Goal: Information Seeking & Learning: Learn about a topic

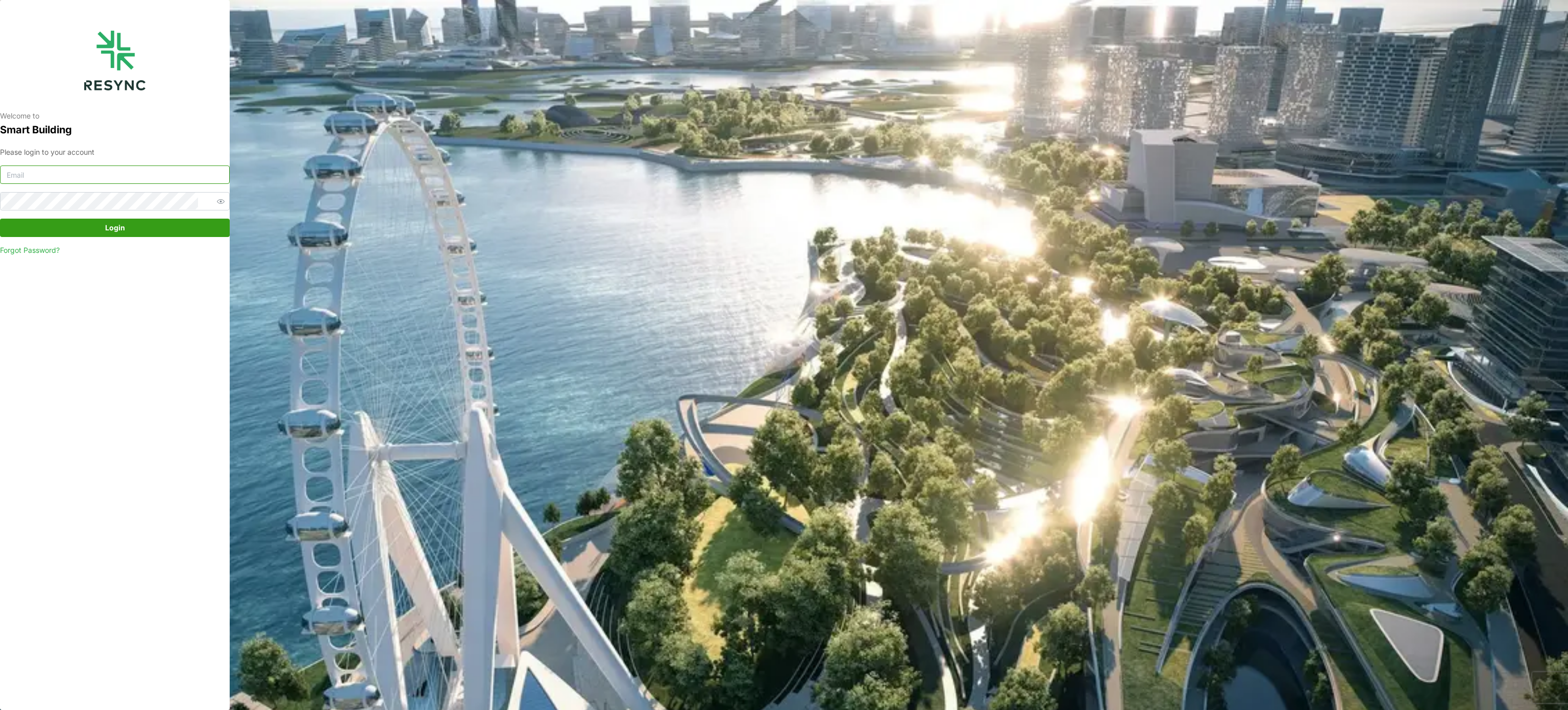
type input "murugesan.saravana@chuanlimengineering.com"
drag, startPoint x: 61, startPoint y: 221, endPoint x: 74, endPoint y: 217, distance: 13.6
click at [61, 221] on span "Login" at bounding box center [114, 228] width 210 height 18
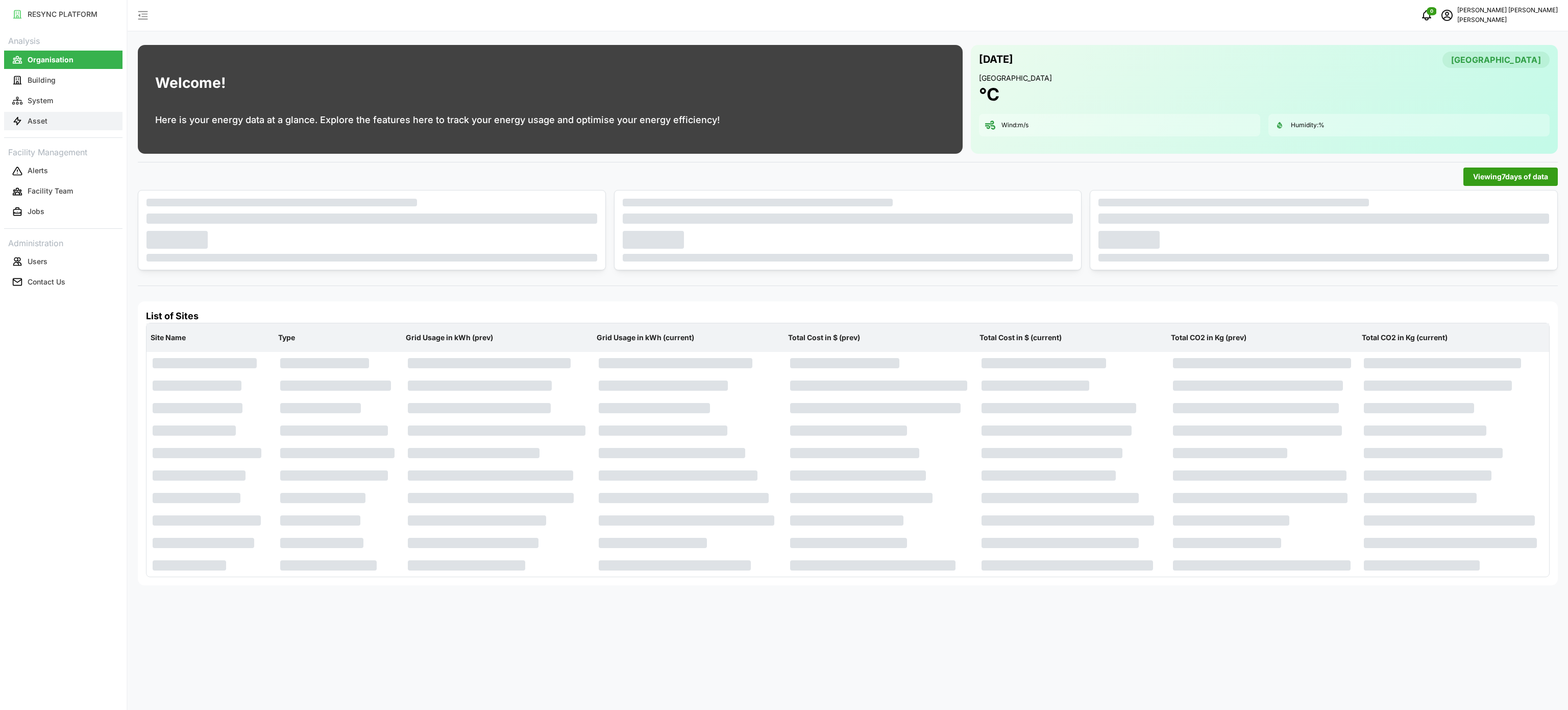
click at [66, 118] on button "Asset" at bounding box center [63, 121] width 119 height 18
click at [60, 122] on button "Asset" at bounding box center [63, 121] width 119 height 18
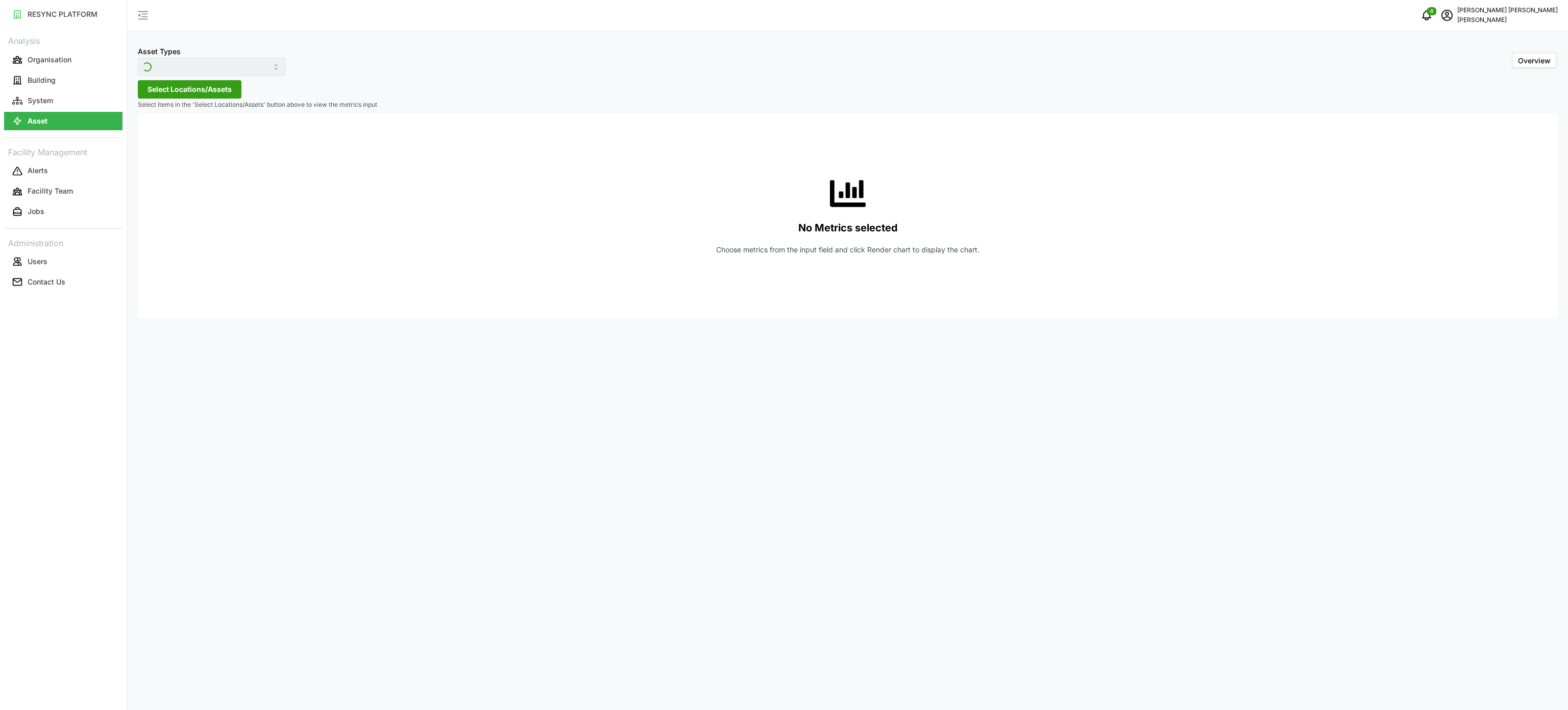
click at [167, 88] on span "Select Locations/Assets" at bounding box center [189, 89] width 84 height 18
click at [150, 139] on span at bounding box center [151, 135] width 8 height 8
click at [161, 168] on icon at bounding box center [159, 164] width 8 height 8
click at [163, 147] on icon at bounding box center [159, 150] width 8 height 8
click at [164, 166] on div "Level 1" at bounding box center [251, 164] width 208 height 15
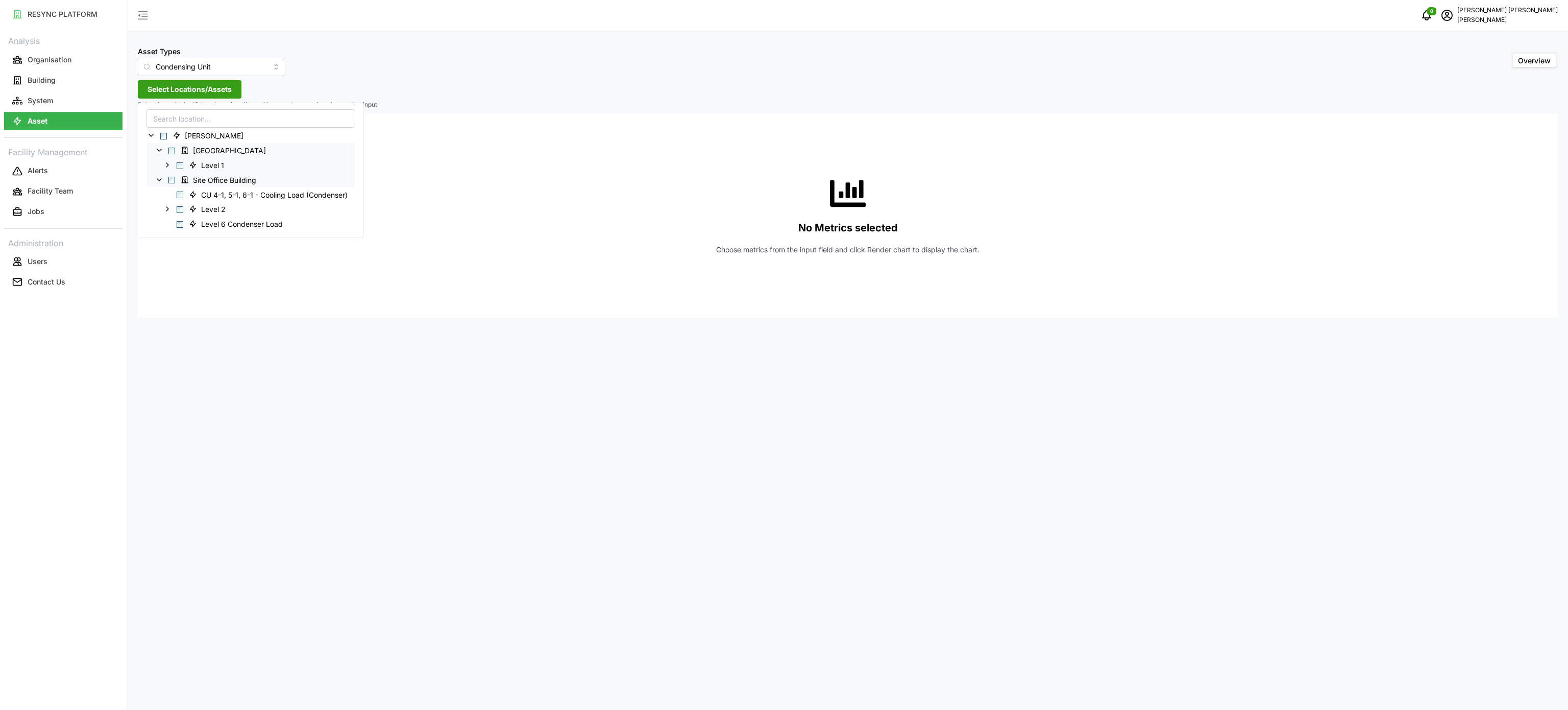
click at [169, 166] on polyline at bounding box center [167, 164] width 2 height 4
click at [175, 181] on icon at bounding box center [175, 179] width 8 height 8
click at [166, 166] on icon at bounding box center [167, 164] width 8 height 8
click at [158, 154] on icon at bounding box center [159, 150] width 8 height 8
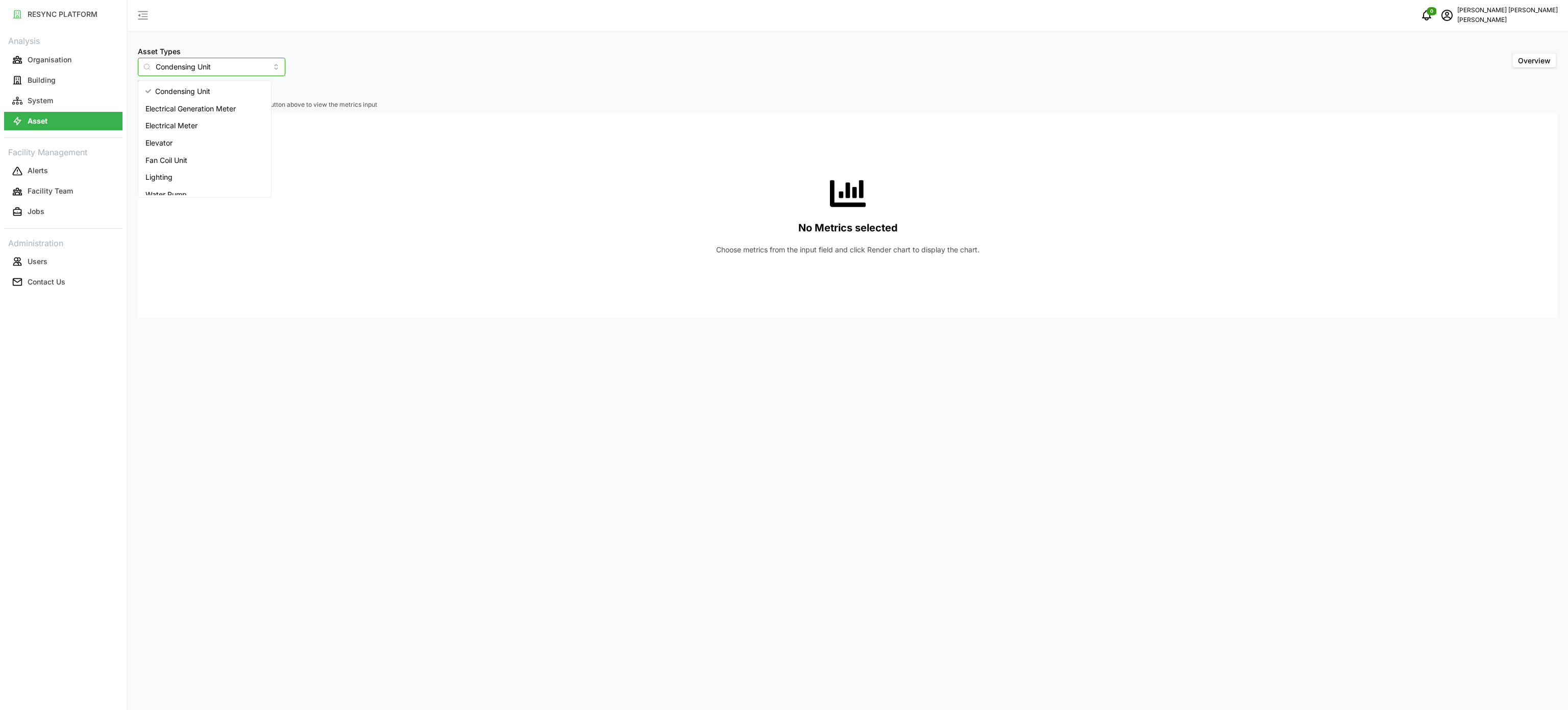
click at [226, 74] on input "Condensing Unit" at bounding box center [211, 67] width 147 height 18
click at [202, 116] on div "Electrical Generation Meter" at bounding box center [205, 108] width 128 height 18
click at [201, 93] on span "Select Locations/Assets" at bounding box center [189, 89] width 84 height 18
click at [144, 138] on div "[PERSON_NAME]" at bounding box center [209, 127] width 142 height 47
click at [153, 137] on icon at bounding box center [151, 135] width 8 height 8
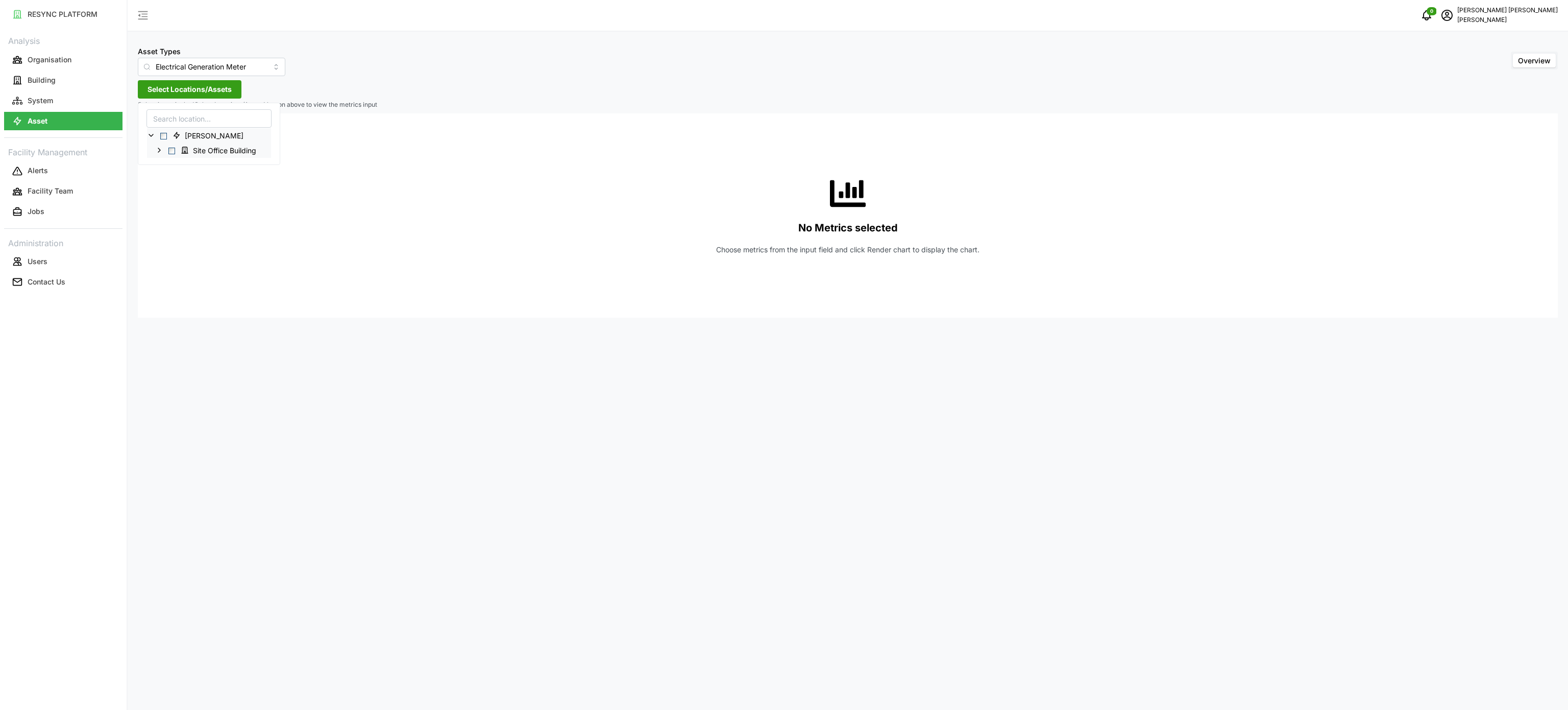
click at [161, 146] on div "Site Office Building" at bounding box center [209, 150] width 124 height 15
click at [161, 150] on icon at bounding box center [159, 150] width 8 height 8
click at [166, 168] on icon at bounding box center [167, 164] width 8 height 8
click at [178, 184] on span at bounding box center [175, 179] width 8 height 8
click at [184, 193] on icon at bounding box center [183, 194] width 8 height 8
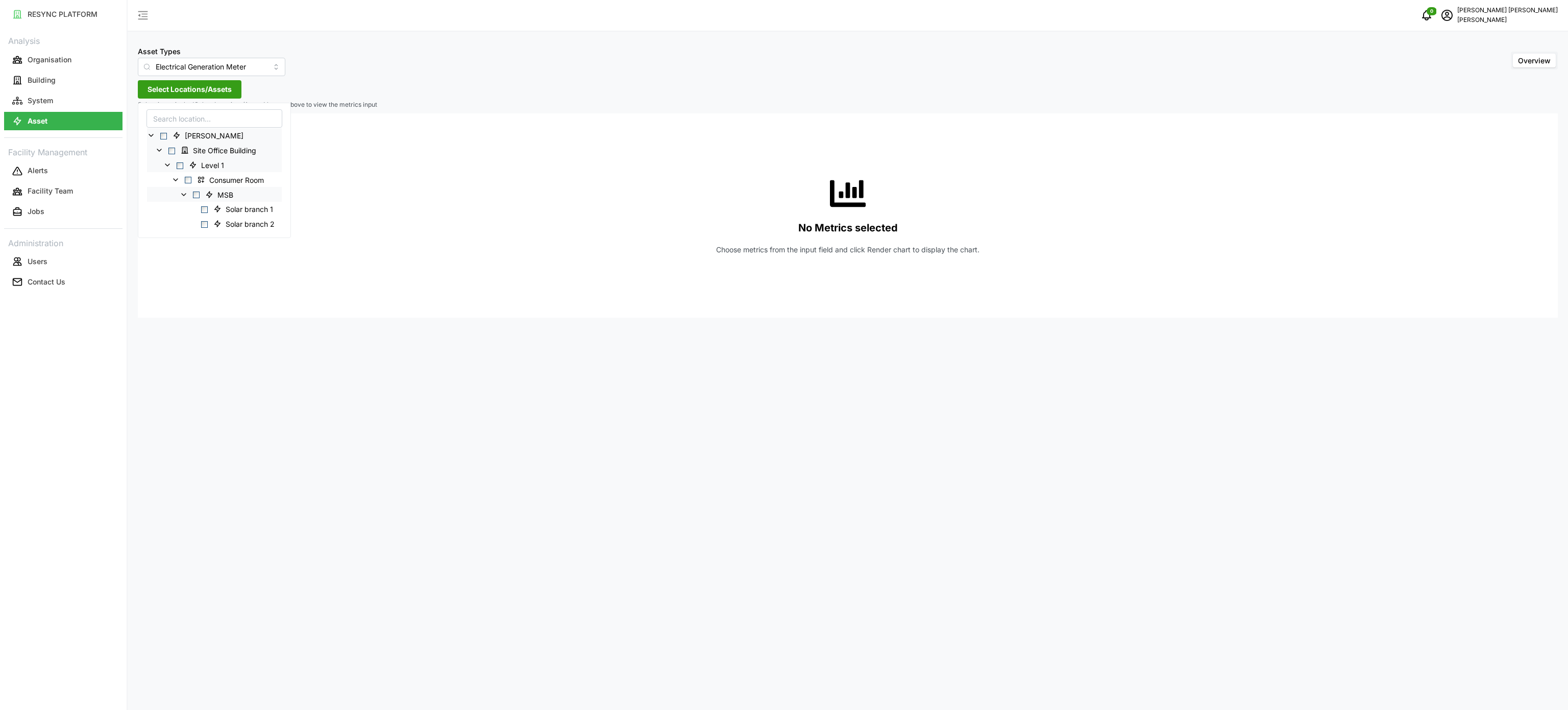
click at [187, 193] on icon at bounding box center [183, 194] width 8 height 8
click at [187, 195] on icon at bounding box center [183, 194] width 8 height 8
click at [187, 191] on icon at bounding box center [183, 194] width 8 height 8
click at [178, 184] on span at bounding box center [175, 179] width 8 height 8
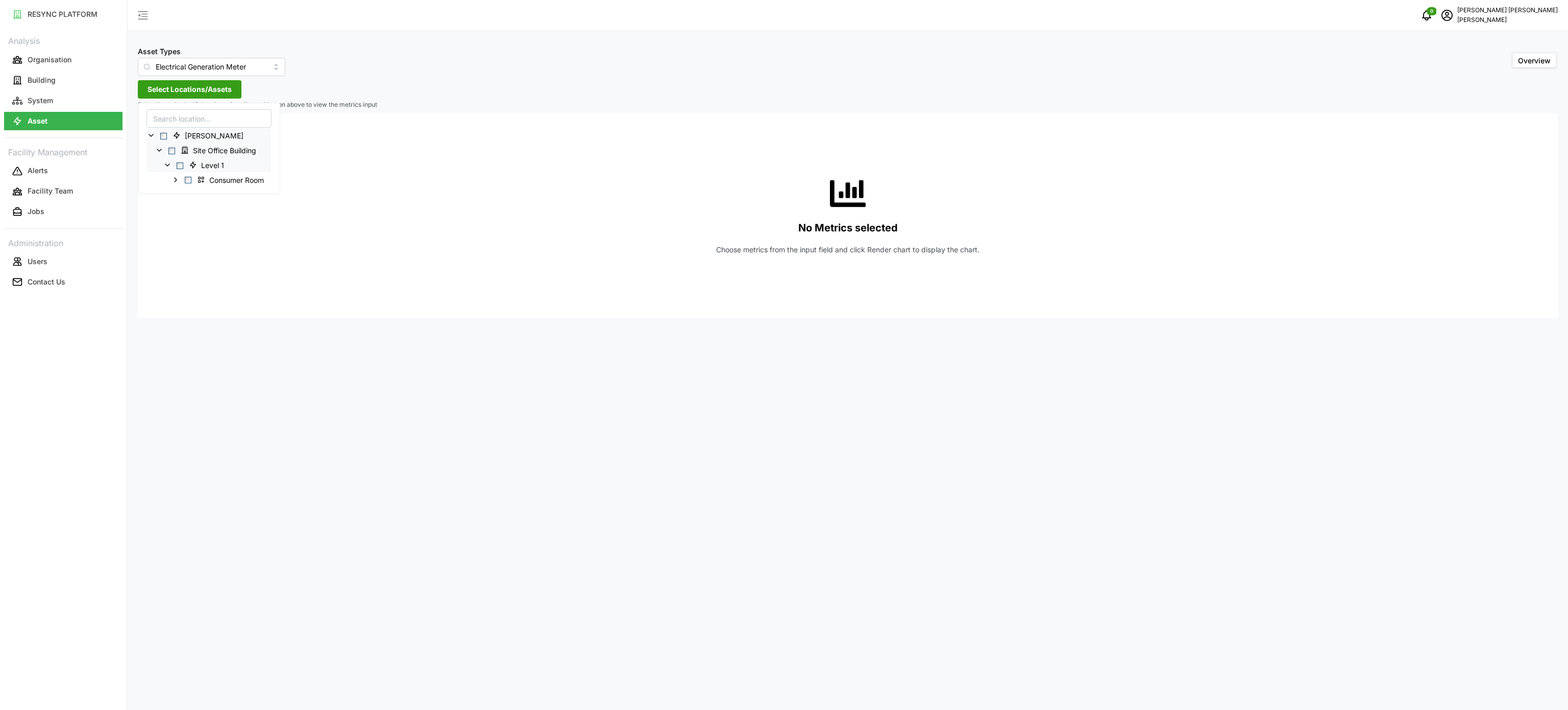
click at [168, 171] on div "Level 1" at bounding box center [209, 164] width 124 height 15
click at [257, 71] on input "Electrical Generation Meter" at bounding box center [211, 67] width 147 height 18
click at [223, 128] on div "Electrical Meter" at bounding box center [205, 125] width 128 height 18
type input "Electrical Meter"
click at [225, 95] on span "Select Locations/Assets" at bounding box center [189, 89] width 84 height 18
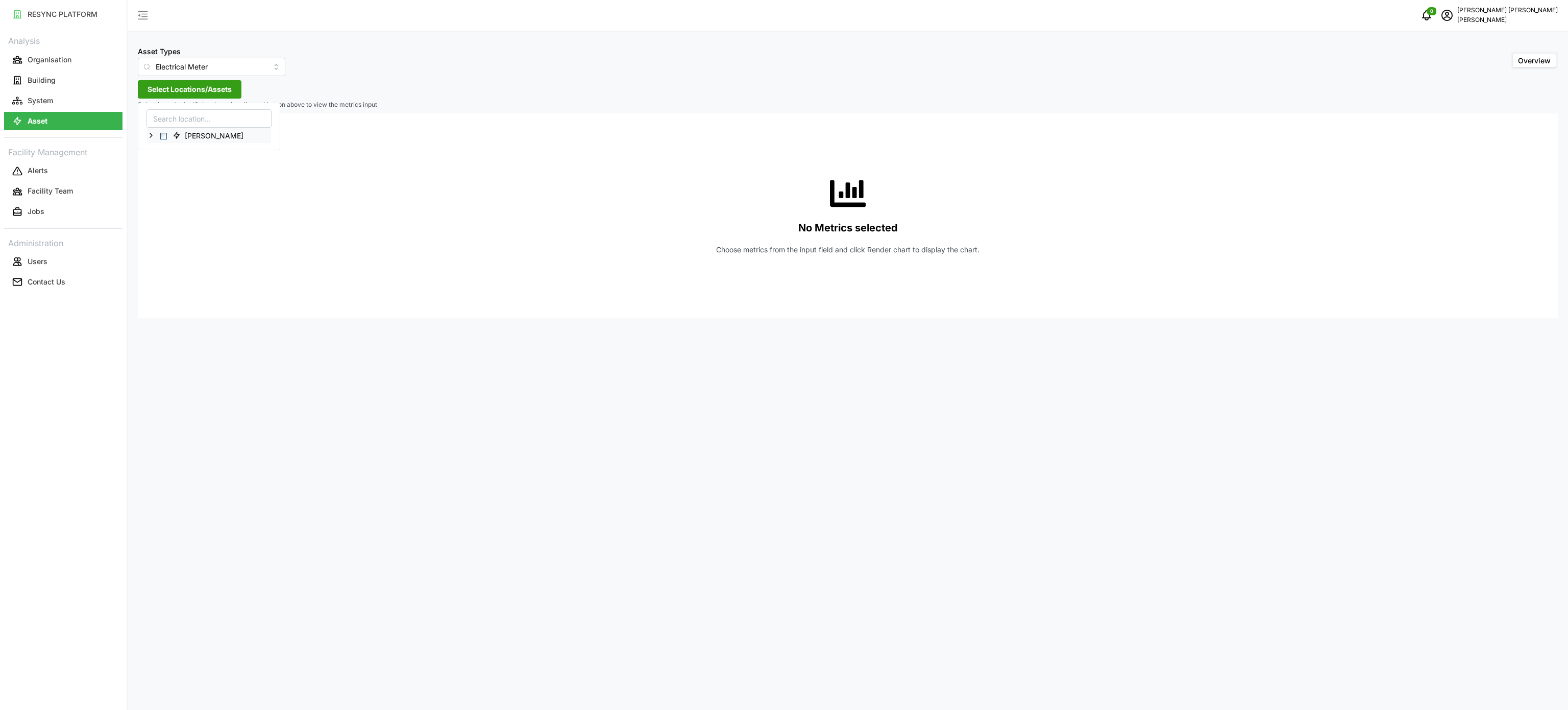
click at [151, 138] on icon at bounding box center [151, 135] width 8 height 8
click at [158, 166] on icon at bounding box center [159, 164] width 8 height 8
click at [167, 177] on icon at bounding box center [167, 179] width 8 height 8
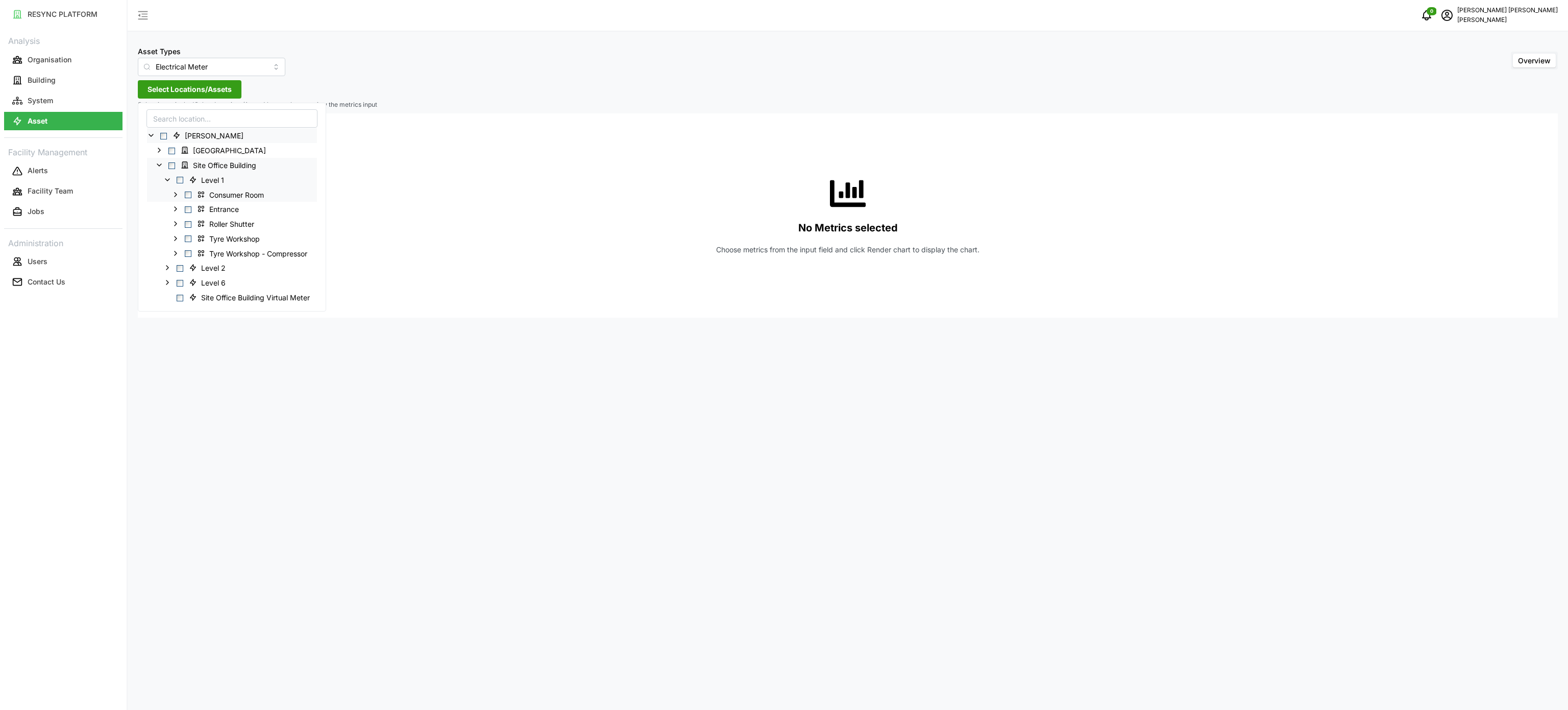
click at [173, 194] on icon at bounding box center [175, 194] width 8 height 8
click at [184, 236] on icon at bounding box center [183, 238] width 8 height 8
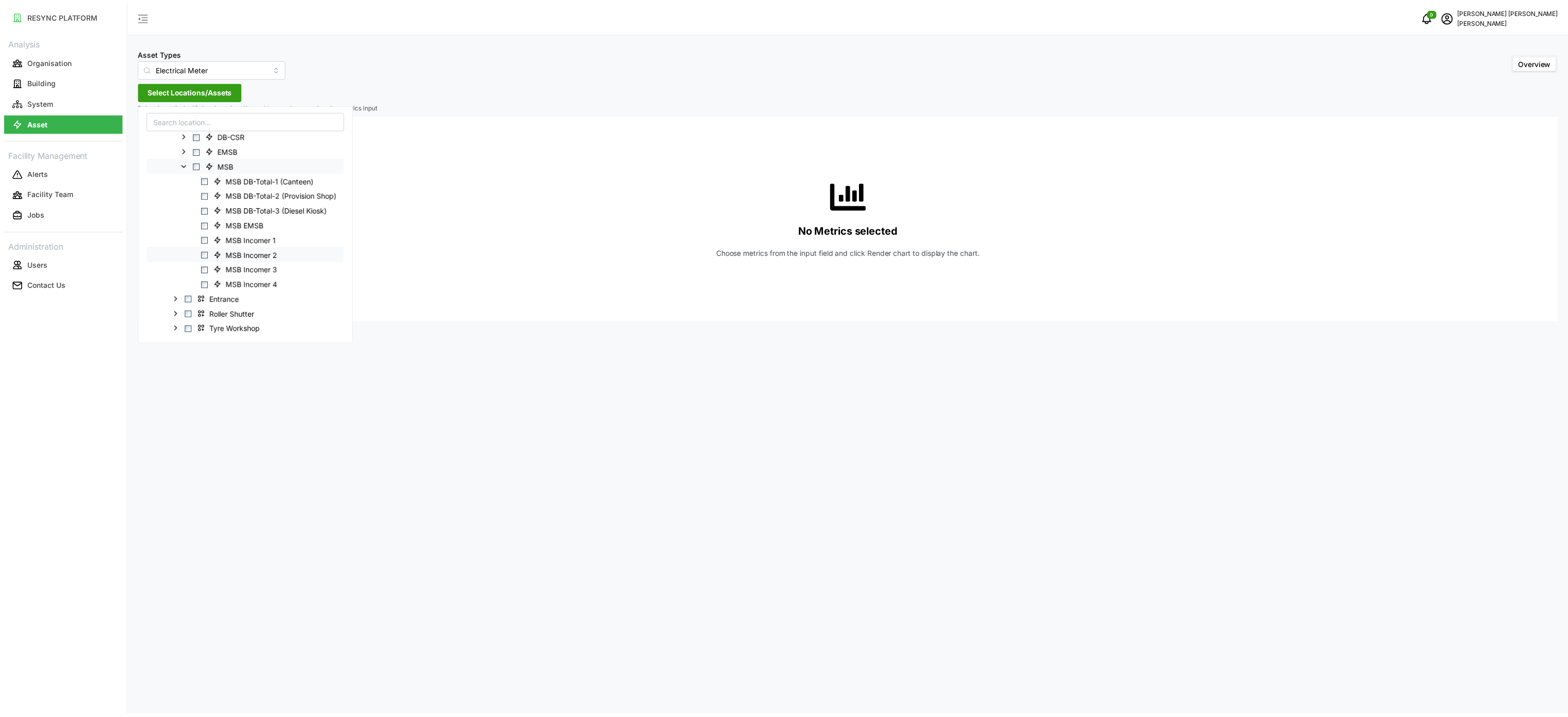
scroll to position [146, 0]
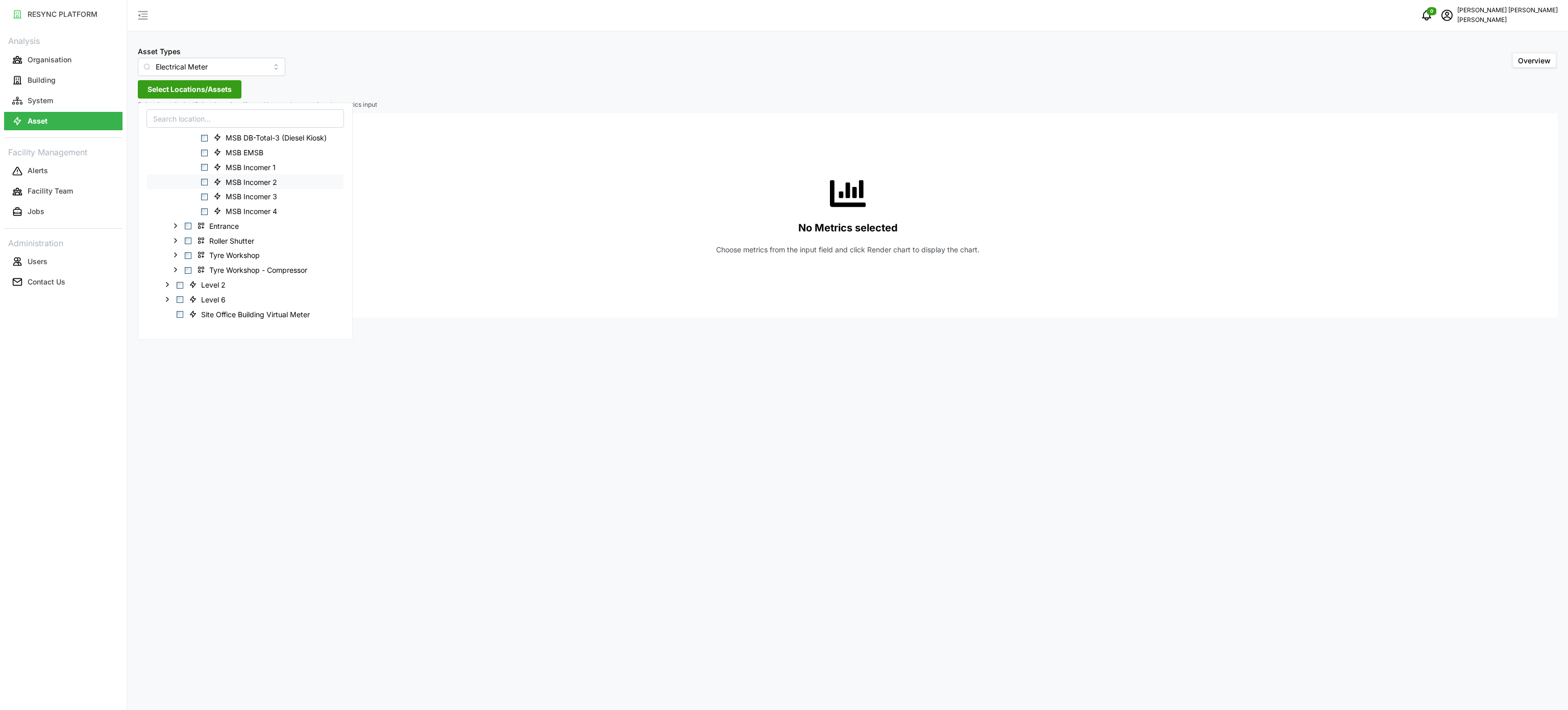
click at [203, 169] on span "Select MSB Incomer 1" at bounding box center [204, 167] width 7 height 7
click at [203, 183] on span "Select MSB Incomer 2" at bounding box center [204, 181] width 7 height 7
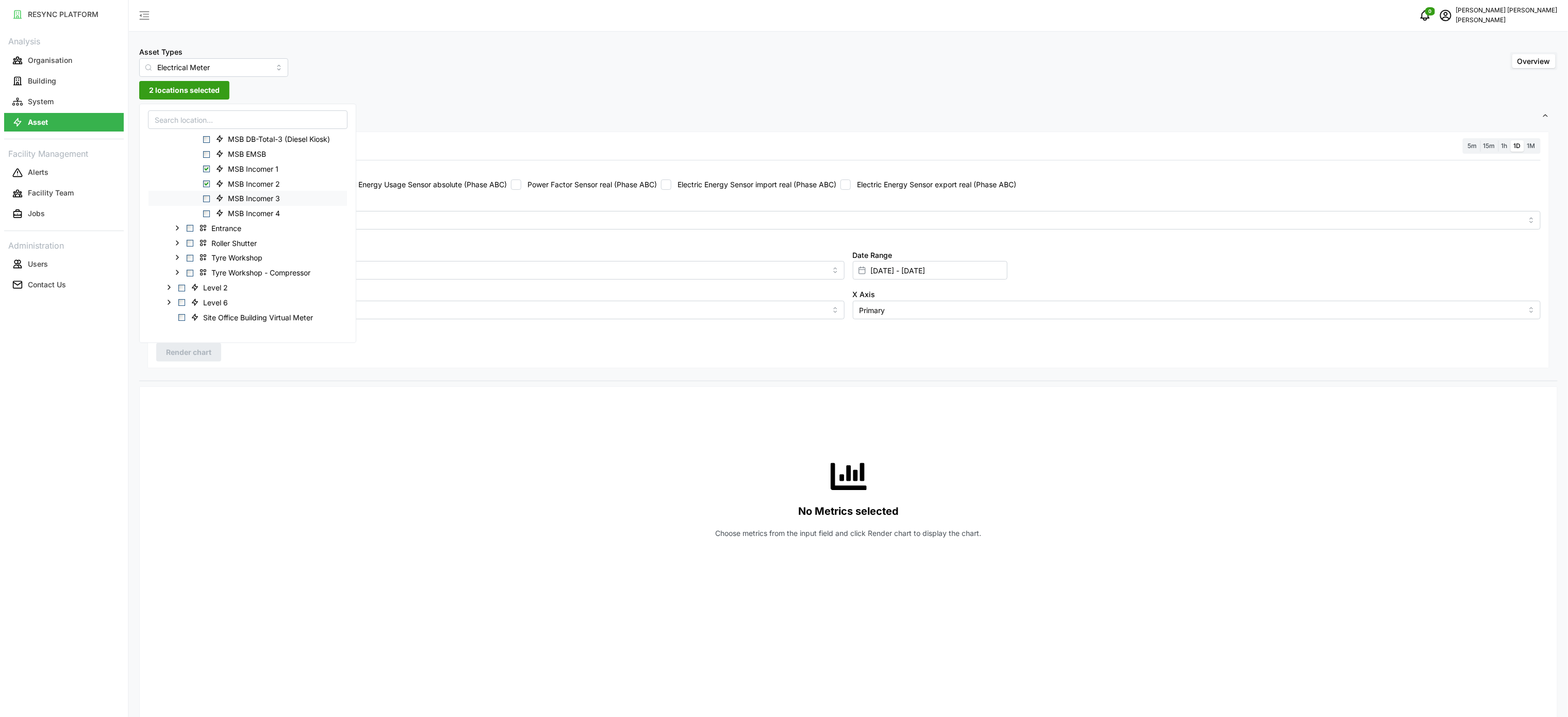
click at [208, 199] on span "Select MSB Incomer 3" at bounding box center [206, 199] width 7 height 7
click at [208, 212] on span "Select MSB Incomer 4" at bounding box center [206, 213] width 7 height 7
click at [363, 446] on div "No Metrics selected Choose metrics from the input field and click Render chart …" at bounding box center [848, 497] width 1384 height 206
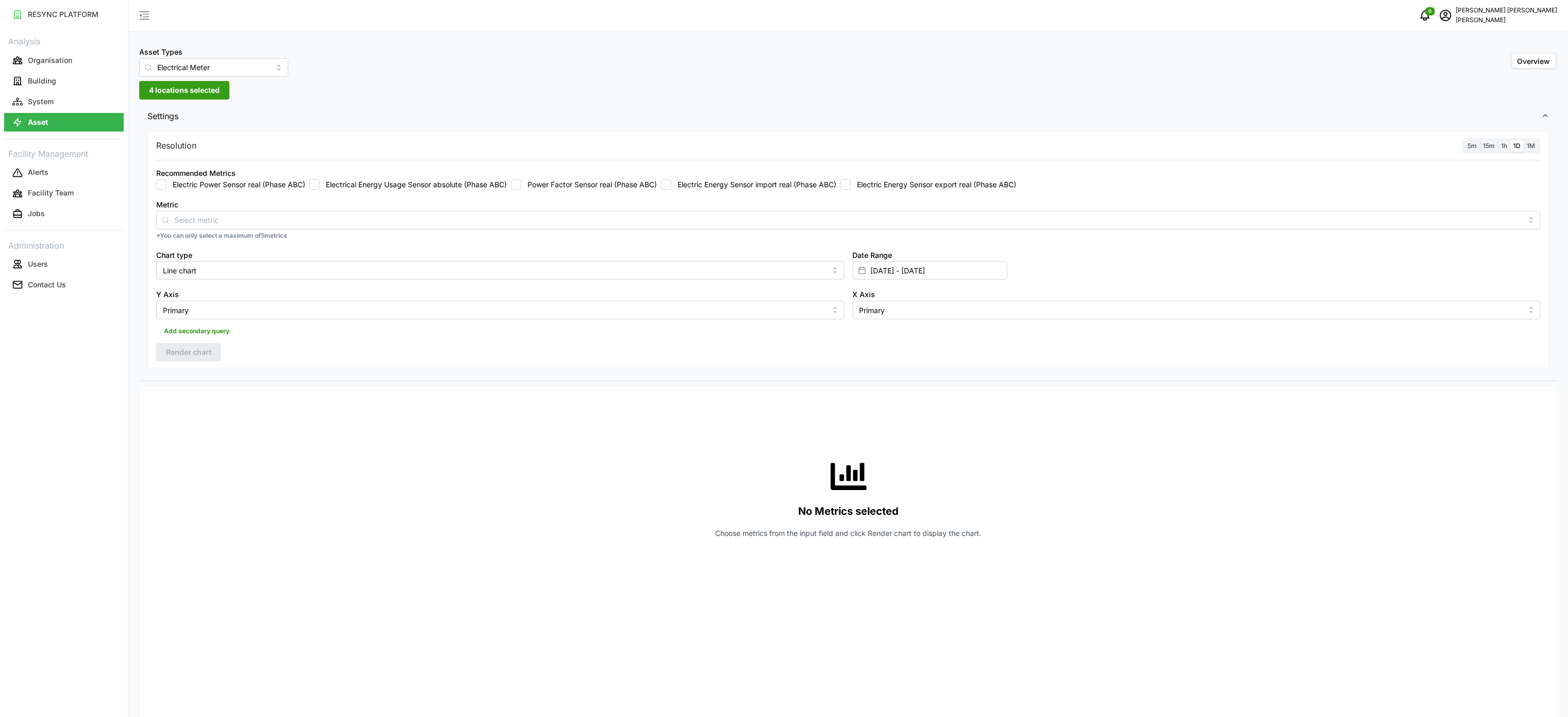
click at [824, 175] on div "Recommended Metrics Electric Power Sensor real (Phase ABC) Electrical Energy Us…" at bounding box center [848, 178] width 1384 height 23
click at [822, 193] on div "Recommended Metrics Electric Power Sensor real (Phase ABC) Electrical Energy Us…" at bounding box center [848, 178] width 1393 height 31
click at [685, 178] on div "Recommended Metrics Electric Power Sensor real (Phase ABC) Electrical Energy Us…" at bounding box center [848, 178] width 1384 height 23
click at [671, 188] on input "Electric Energy Sensor import real (Phase ABC)" at bounding box center [666, 184] width 10 height 10
checkbox input "true"
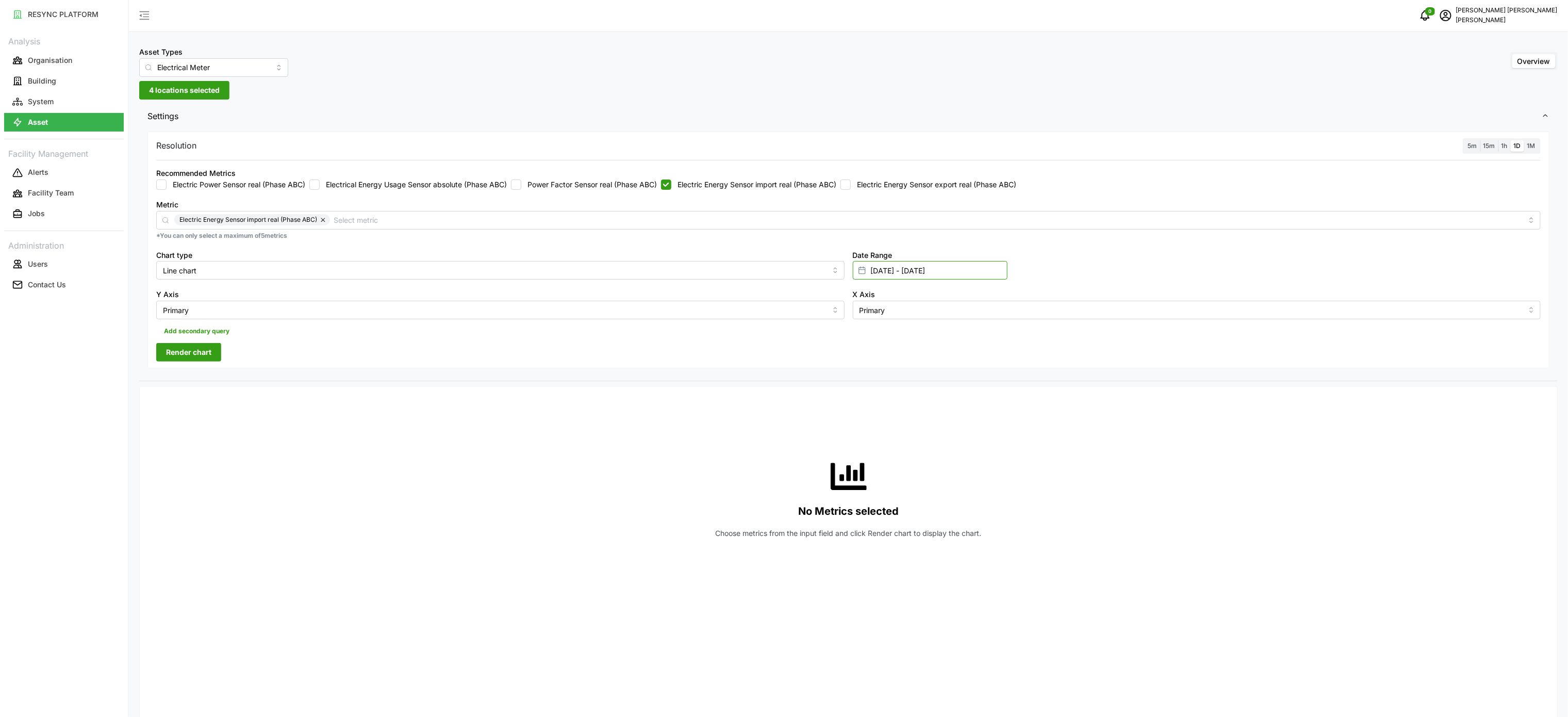
drag, startPoint x: 877, startPoint y: 273, endPoint x: 877, endPoint y: 264, distance: 9.0
click at [879, 273] on input "[DATE] - [DATE]" at bounding box center [930, 270] width 155 height 18
click at [952, 430] on button "26" at bounding box center [951, 432] width 18 height 18
type input "[DATE] - [DATE]"
type input "[DATE]"
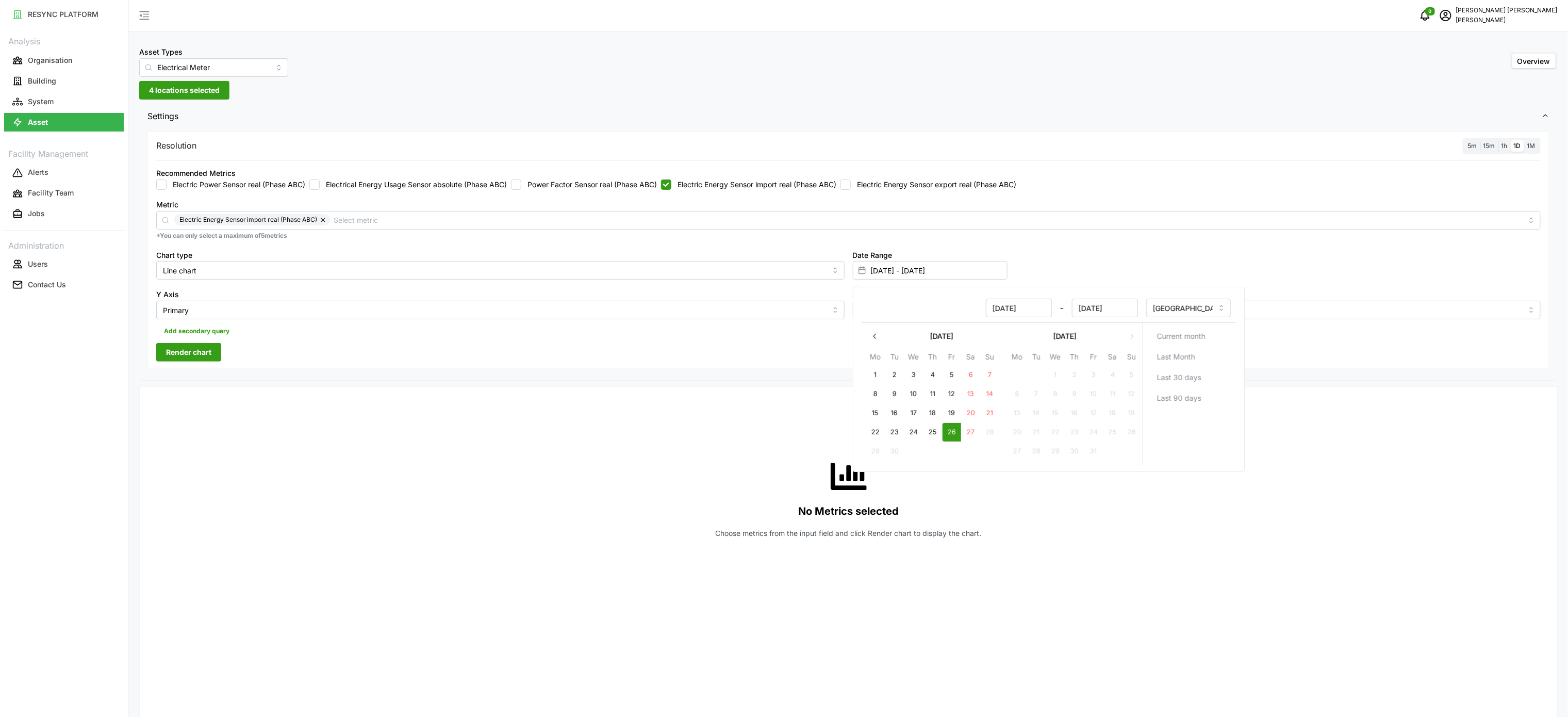
click at [952, 430] on button "26" at bounding box center [951, 432] width 18 height 18
type input "[DATE] - [DATE]"
type input "[DATE]"
click at [952, 430] on button "26" at bounding box center [951, 432] width 18 height 18
drag, startPoint x: 538, startPoint y: 485, endPoint x: 477, endPoint y: 410, distance: 96.7
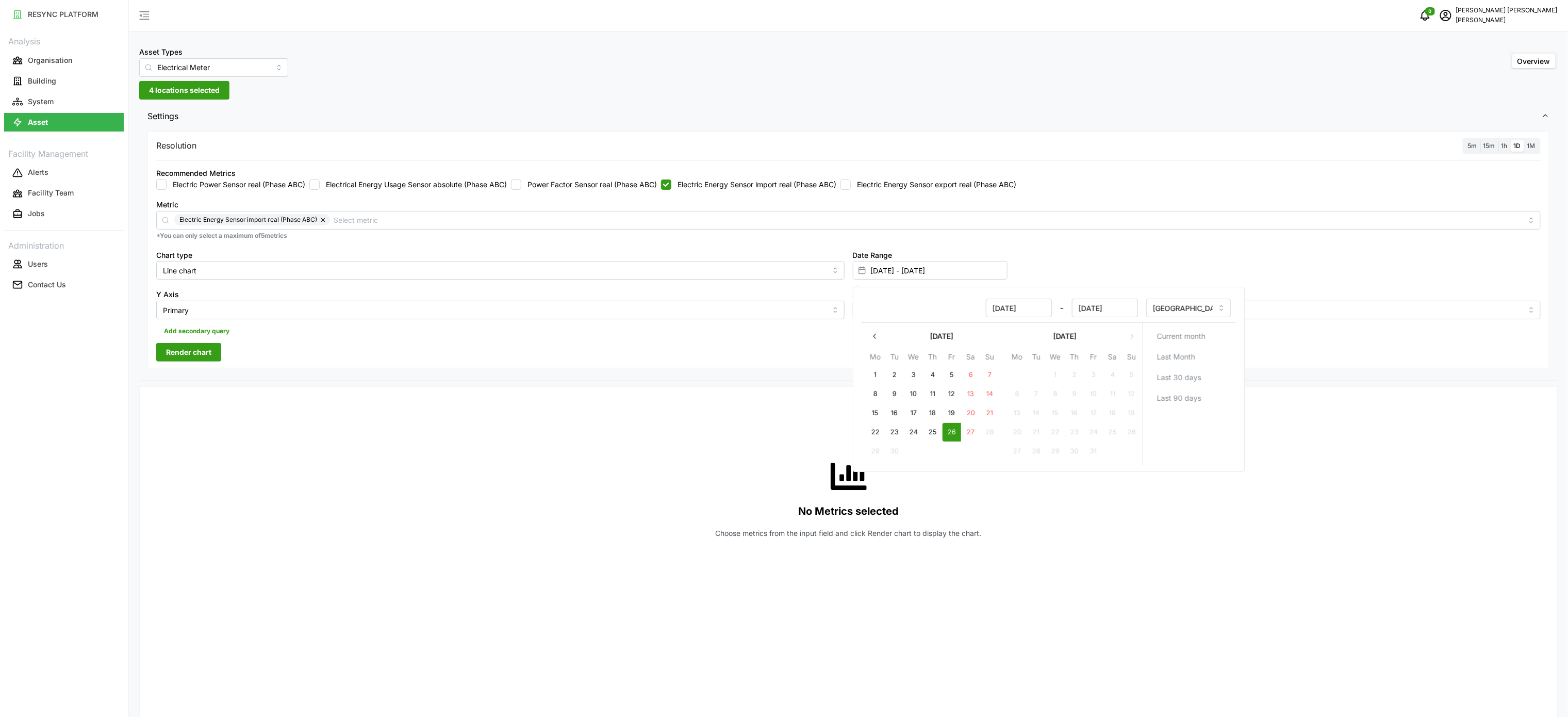
click at [538, 486] on div "No Metrics selected Choose metrics from the input field and click Render chart …" at bounding box center [848, 497] width 1384 height 206
click at [188, 343] on div "Resolution 5m 15m 1h 1D 1M Recommended Metrics Electric Power Sensor real (Phas…" at bounding box center [849, 250] width 1402 height 237
click at [188, 349] on span "Render chart" at bounding box center [189, 352] width 46 height 18
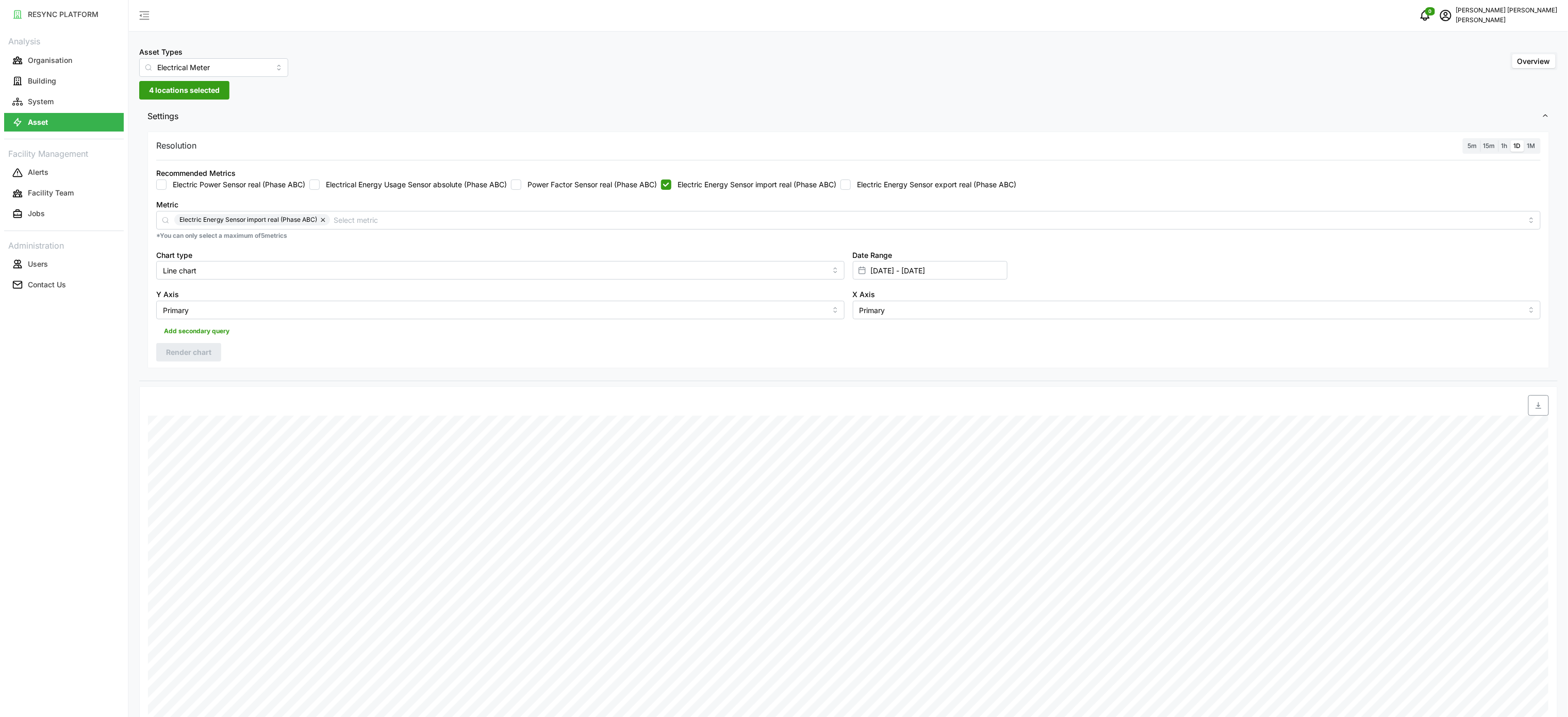
click at [1505, 145] on span "1h" at bounding box center [1505, 146] width 6 height 8
click at [1499, 140] on input "1h" at bounding box center [1499, 140] width 0 height 0
click at [208, 344] on button "Render chart" at bounding box center [189, 352] width 65 height 18
click at [1539, 413] on span "button" at bounding box center [1538, 405] width 20 height 20
click at [752, 178] on div "Recommended Metrics Electric Power Sensor real (Phase ABC) Electrical Energy Us…" at bounding box center [848, 178] width 1384 height 23
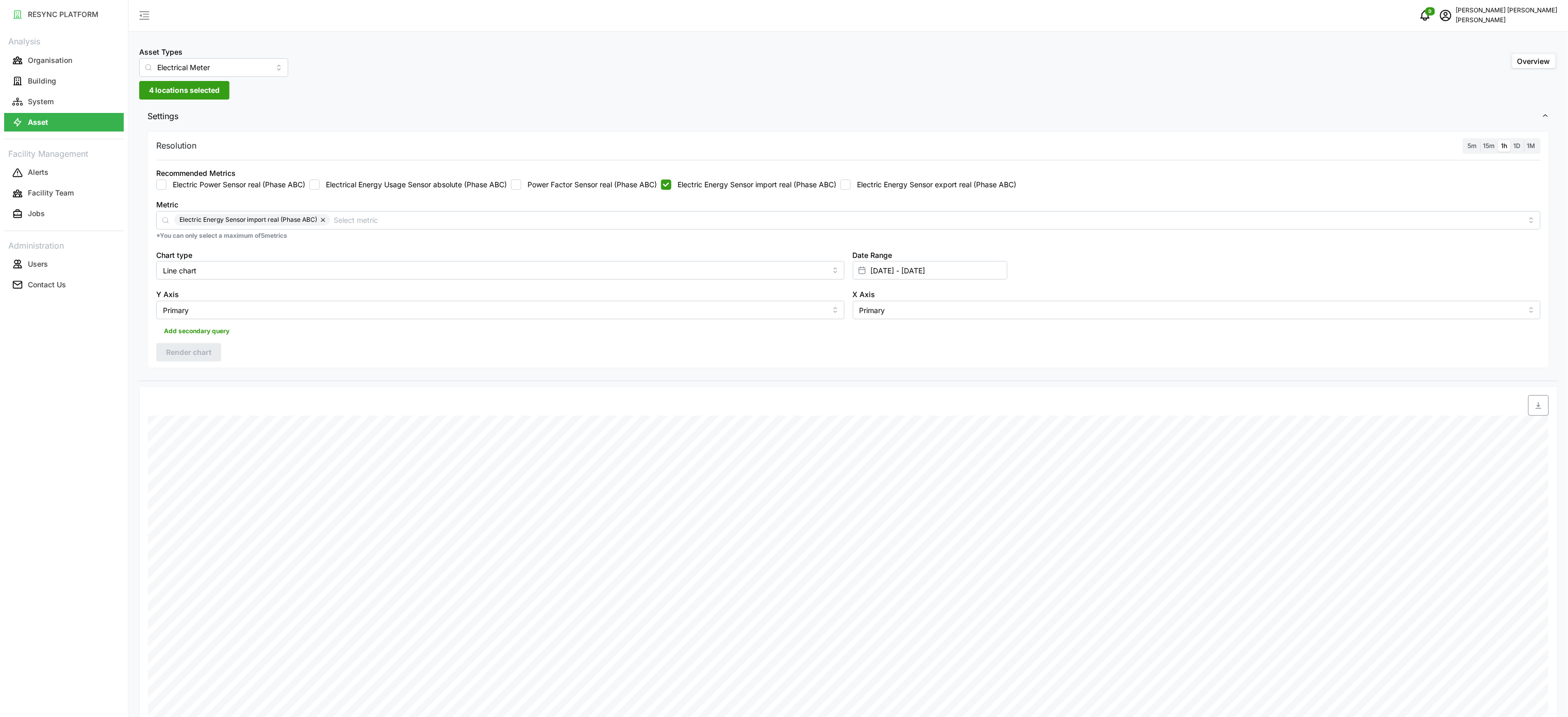
click at [683, 188] on label "Electric Energy Sensor import real (Phase ABC)" at bounding box center [754, 184] width 165 height 10
click at [671, 188] on input "Electric Energy Sensor import real (Phase ABC)" at bounding box center [666, 184] width 10 height 10
checkbox input "false"
click at [914, 183] on label "Electric Energy Sensor export real (Phase ABC)" at bounding box center [933, 184] width 165 height 10
click at [851, 183] on input "Electric Energy Sensor export real (Phase ABC)" at bounding box center [845, 184] width 10 height 10
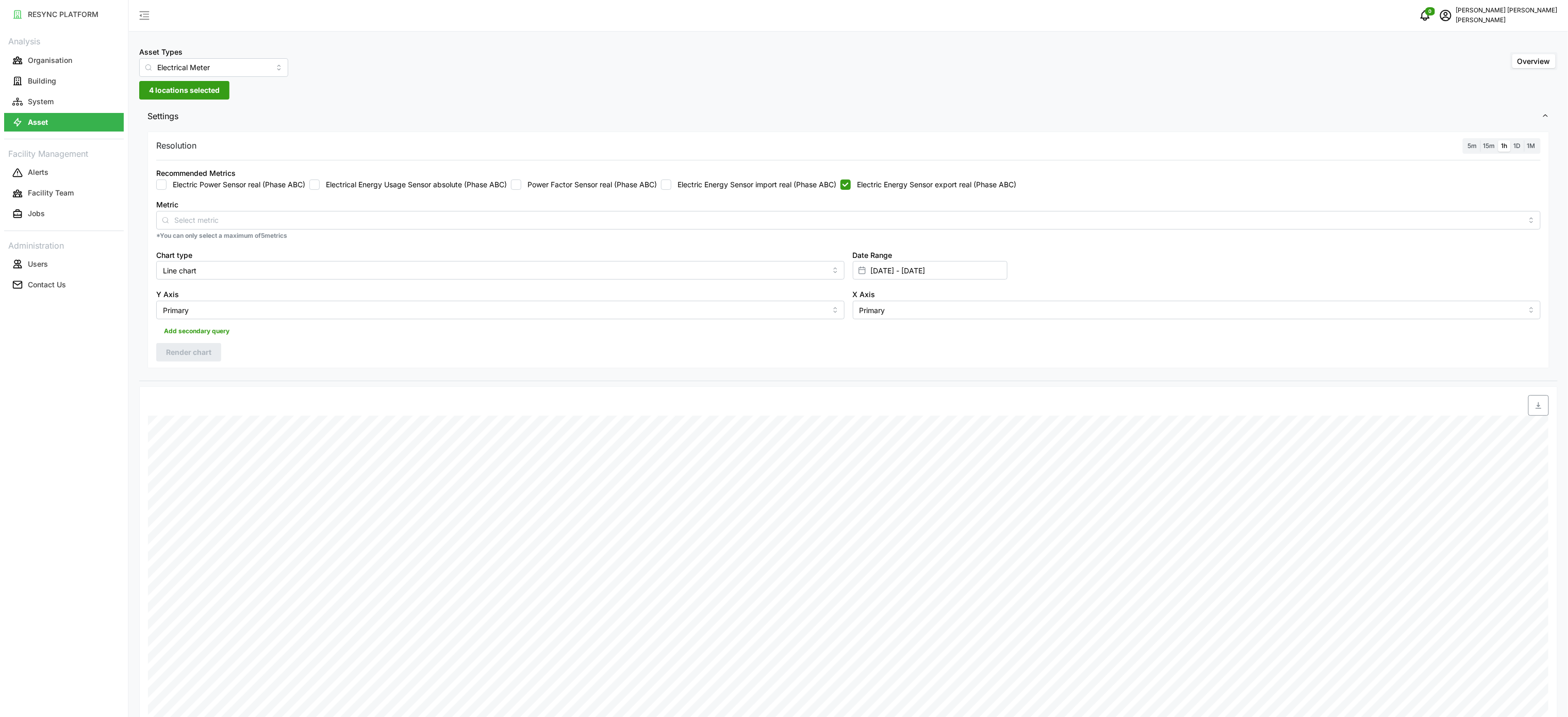
checkbox input "true"
click at [184, 361] on span "Render chart" at bounding box center [189, 352] width 46 height 18
click at [1546, 408] on span "button" at bounding box center [1538, 405] width 20 height 20
click at [1149, 361] on div "Resolution 5m 15m 1h 1D 1M Recommended Metrics Electric Power Sensor real (Phas…" at bounding box center [849, 250] width 1402 height 237
click at [1106, 255] on div "Date Range [DATE] - [DATE]" at bounding box center [1197, 264] width 697 height 40
